Goal: Transaction & Acquisition: Purchase product/service

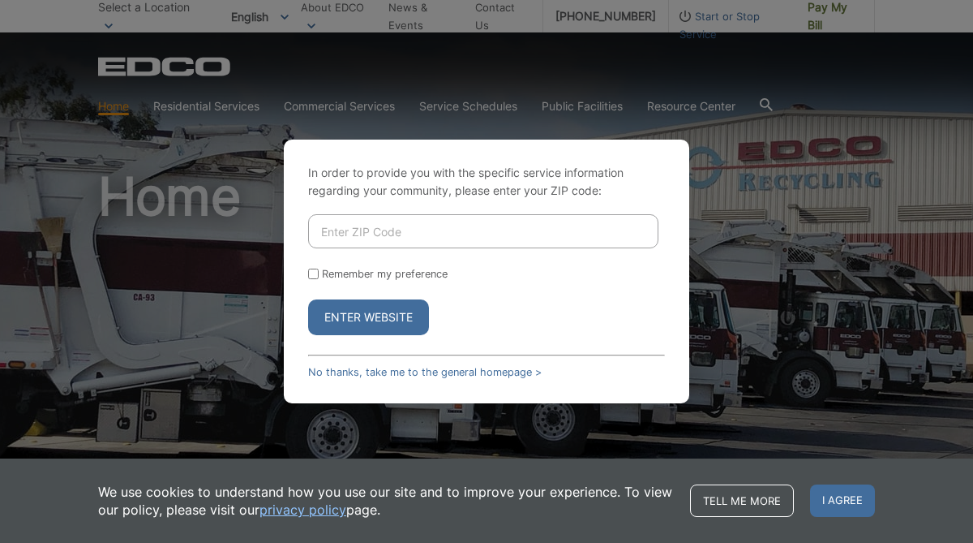
click at [403, 218] on input "Enter ZIP Code" at bounding box center [483, 231] width 350 height 34
type input "92064"
click at [389, 314] on button "Enter Website" at bounding box center [368, 317] width 121 height 36
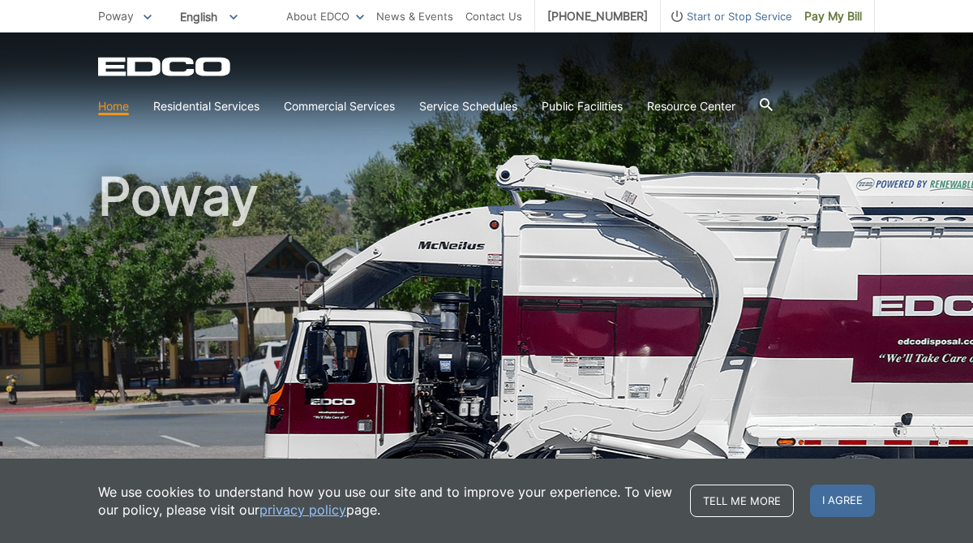
click at [606, 66] on div "EDCO Logo" at bounding box center [486, 66] width 777 height 19
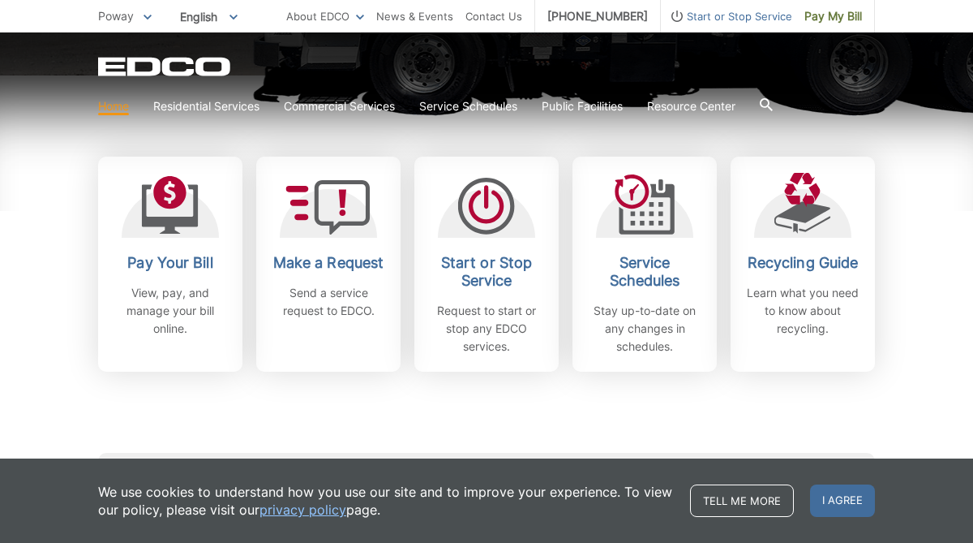
scroll to position [444, 0]
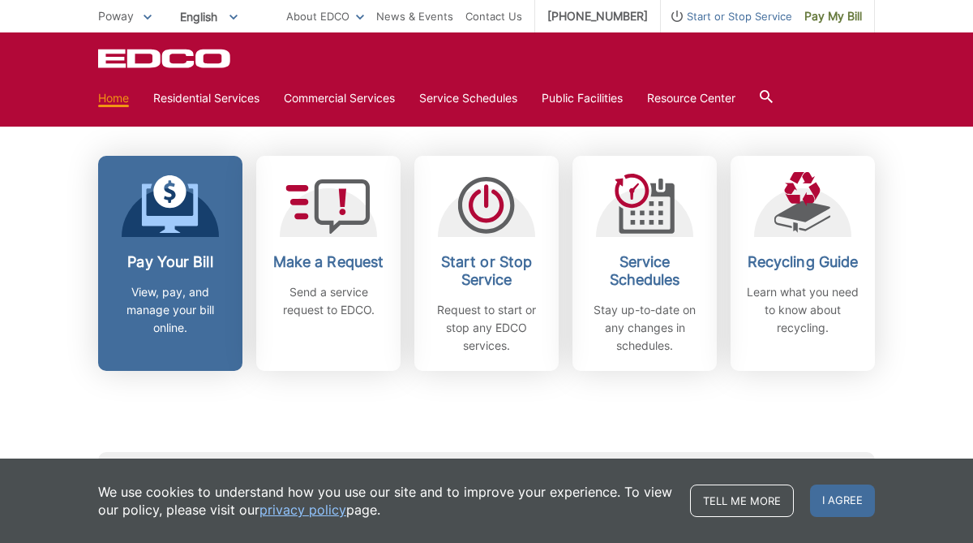
click at [211, 279] on div "Pay Your Bill View, pay, and manage your bill online." at bounding box center [170, 295] width 120 height 84
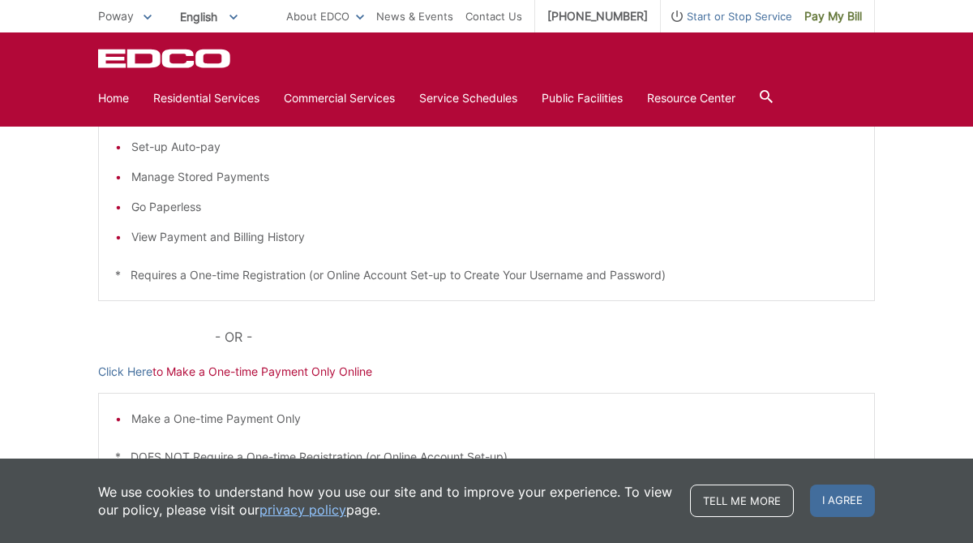
scroll to position [402, 0]
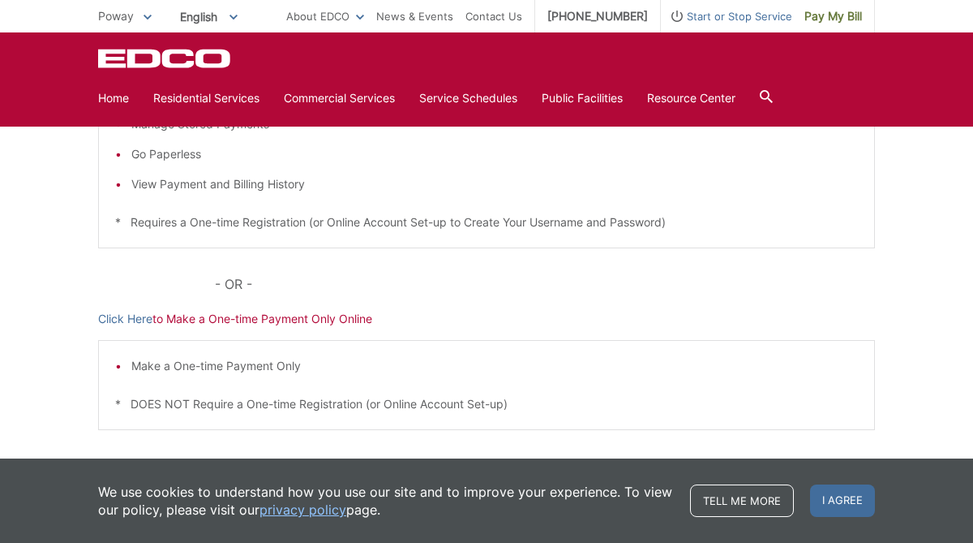
click at [264, 318] on p "Click Here to Make a One-time Payment Only Online" at bounding box center [486, 319] width 777 height 18
click at [127, 315] on link "Click Here" at bounding box center [125, 319] width 54 height 18
